Goal: Information Seeking & Learning: Learn about a topic

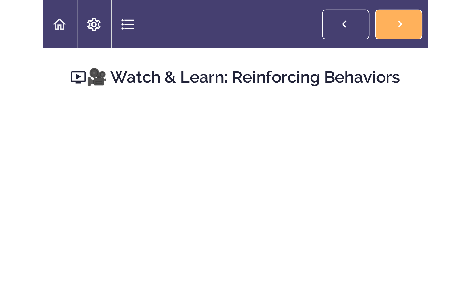
scroll to position [2228, 0]
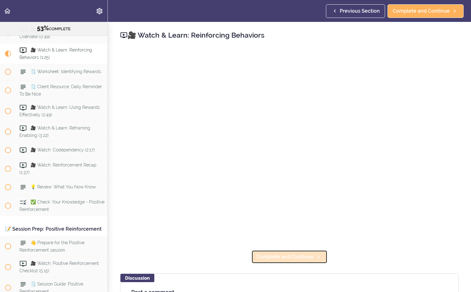
click at [174, 132] on span "Complete and Continue" at bounding box center [284, 256] width 57 height 7
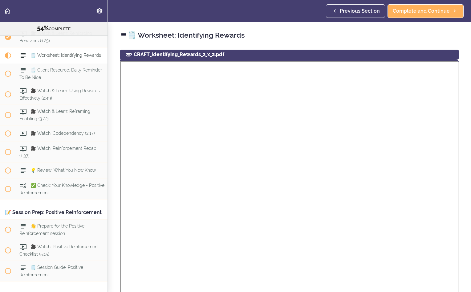
scroll to position [2249, 0]
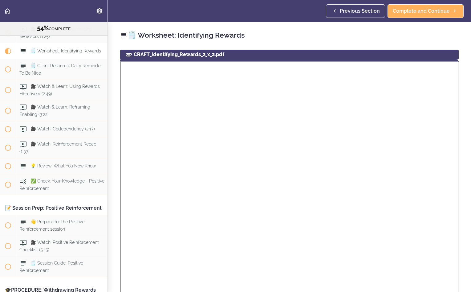
drag, startPoint x: 459, startPoint y: 108, endPoint x: 457, endPoint y: 125, distance: 17.1
click at [174, 125] on div "CRAFT_Identifying_Rewards_2_x_2.pdf" at bounding box center [289, 196] width 348 height 292
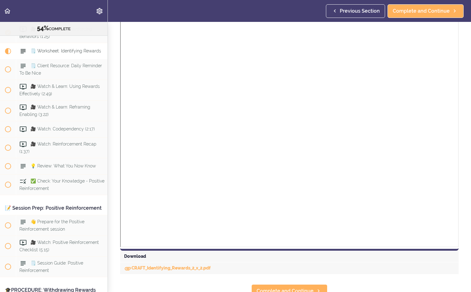
scroll to position [97, 0]
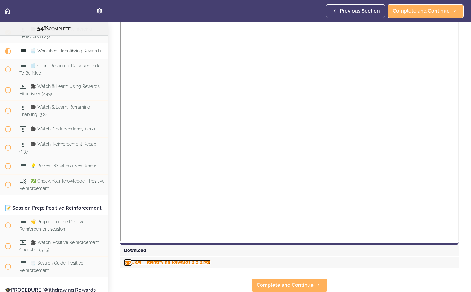
click at [174, 132] on link "CRAFT_Identifying_Rewards_2_x_2.pdf" at bounding box center [167, 261] width 87 height 5
click at [174, 132] on span "Complete and Continue" at bounding box center [284, 284] width 57 height 7
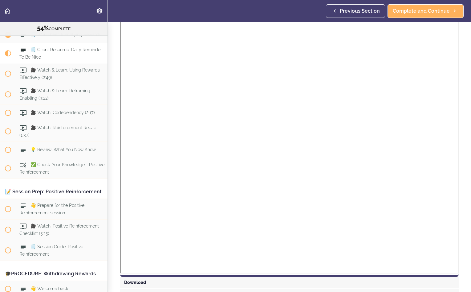
scroll to position [97, 0]
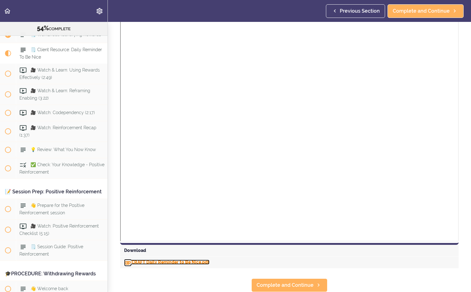
click at [168, 132] on link "CRAFT Daily Reminder to Be Nice.pdf" at bounding box center [166, 261] width 85 height 5
click at [174, 132] on span "Complete and Continue" at bounding box center [284, 284] width 57 height 7
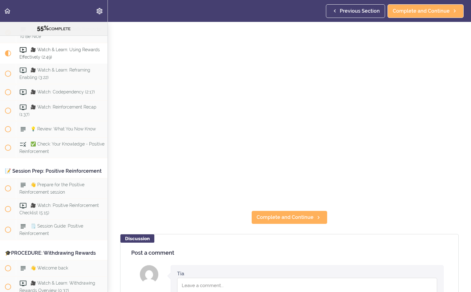
scroll to position [42, 0]
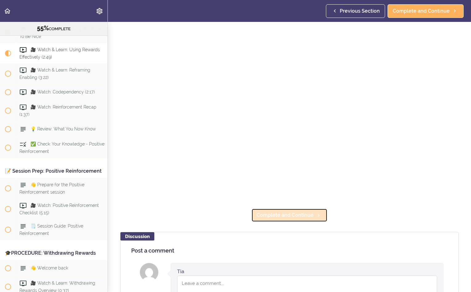
click at [174, 132] on span "Complete and Continue" at bounding box center [284, 214] width 57 height 7
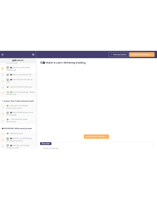
scroll to position [2307, 0]
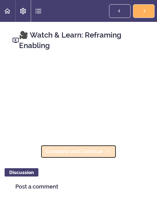
click at [78, 132] on span "Complete and Continue" at bounding box center [74, 151] width 57 height 7
